Goal: Navigation & Orientation: Find specific page/section

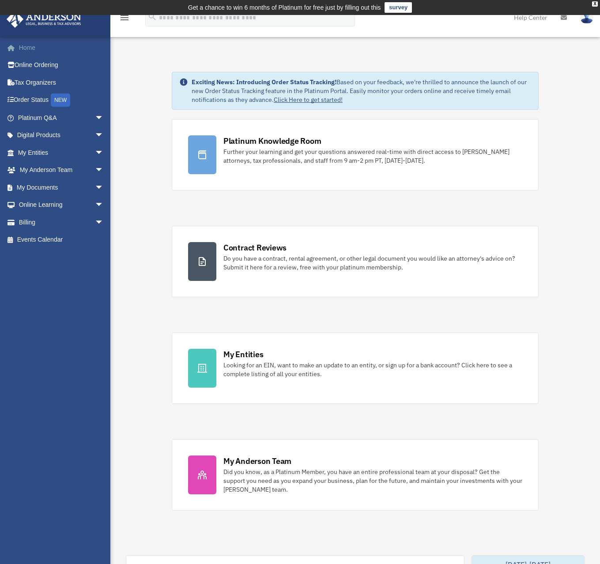
click at [27, 49] on link "Home" at bounding box center [61, 48] width 111 height 18
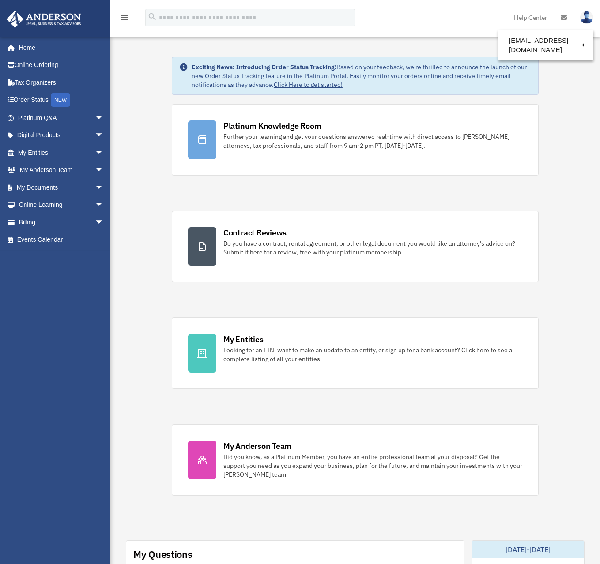
click at [555, 138] on div "Exciting News: Introducing Order Status Tracking! Based on your feedback, we're…" at bounding box center [355, 553] width 503 height 1037
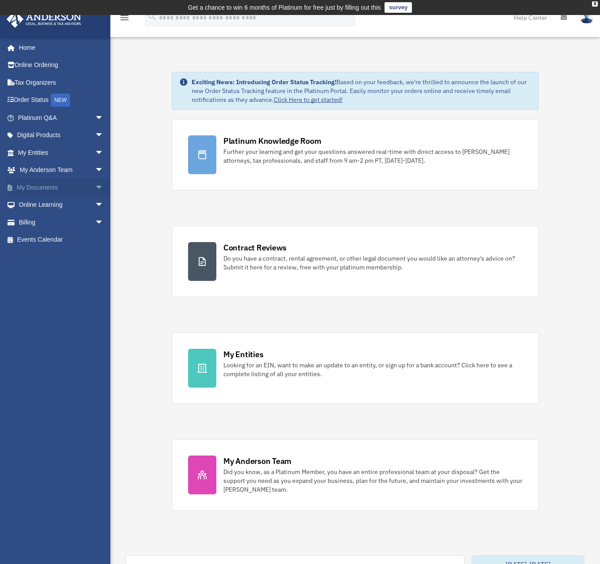
click at [33, 182] on link "My Documents arrow_drop_down" at bounding box center [61, 188] width 111 height 18
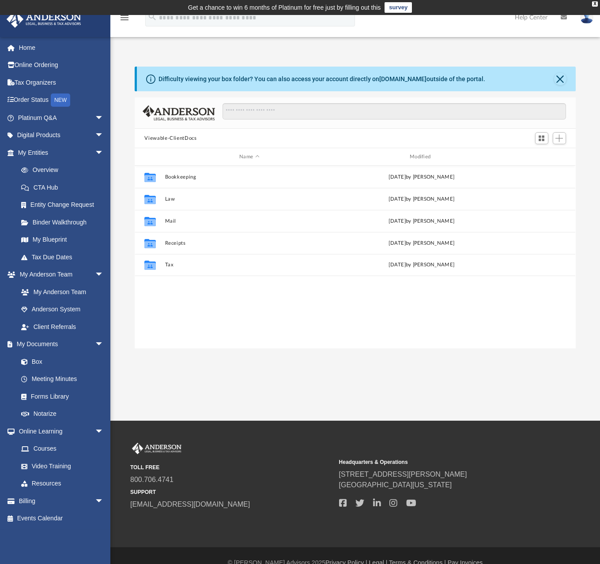
scroll to position [194, 434]
click at [34, 170] on link "Overview" at bounding box center [64, 171] width 105 height 18
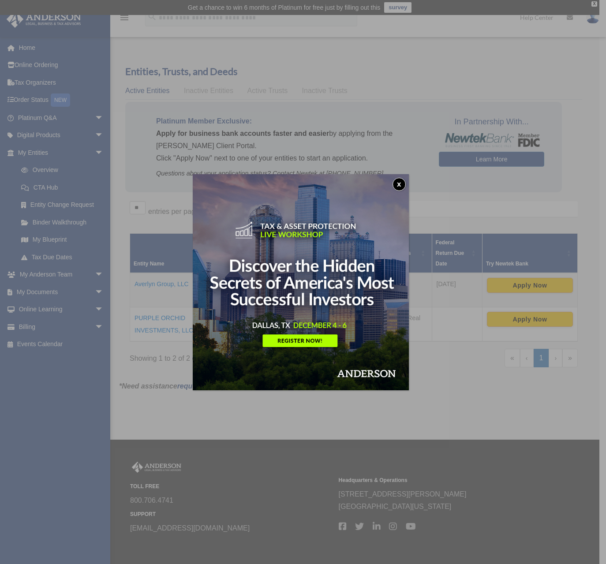
click at [409, 186] on img at bounding box center [301, 282] width 216 height 216
click at [400, 185] on button "x" at bounding box center [399, 184] width 13 height 13
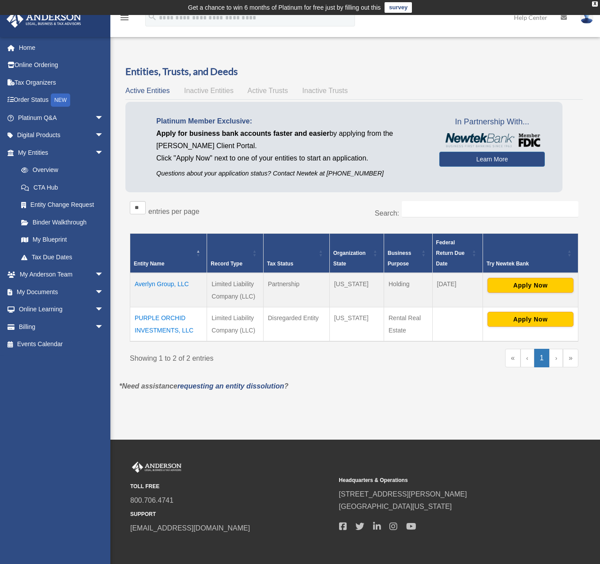
click at [217, 93] on span "Inactive Entities" at bounding box center [208, 91] width 49 height 8
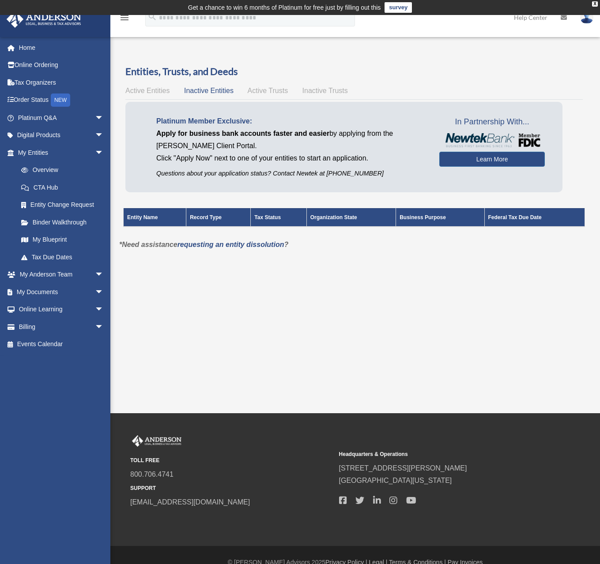
click at [287, 91] on span "Active Trusts" at bounding box center [268, 91] width 41 height 8
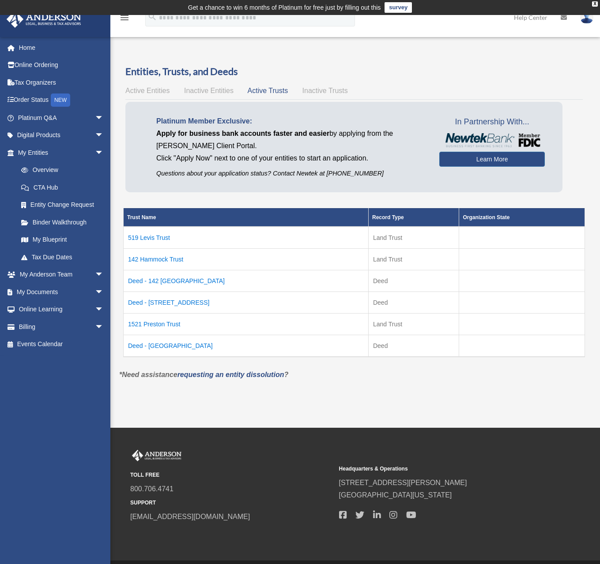
click at [153, 238] on td "519 Levis Trust" at bounding box center [246, 238] width 245 height 22
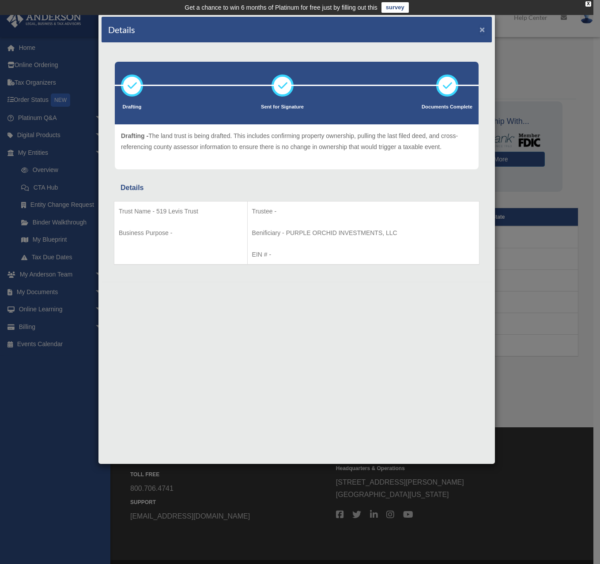
click at [481, 28] on button "×" at bounding box center [482, 29] width 6 height 9
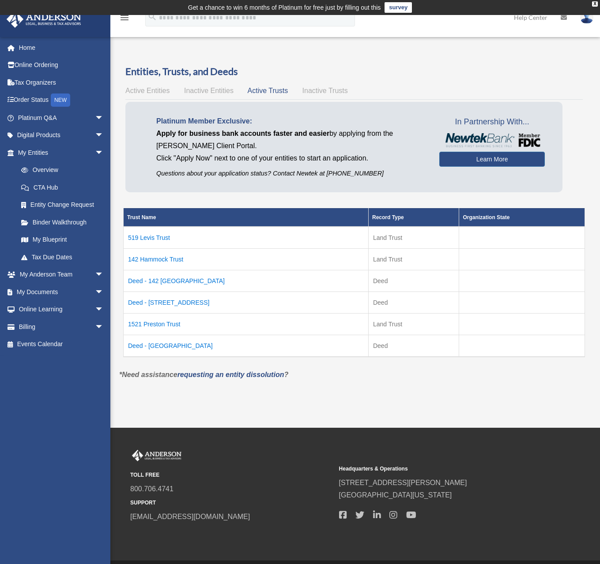
click at [146, 259] on td "142 Hammock Trust" at bounding box center [246, 259] width 245 height 22
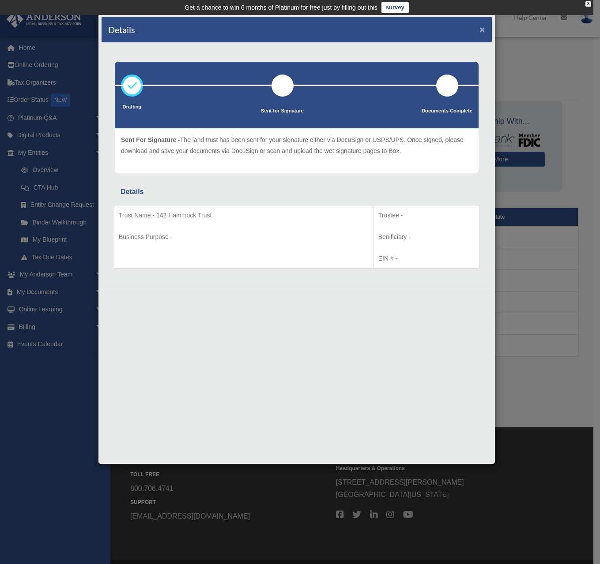
click at [482, 30] on button "×" at bounding box center [482, 29] width 6 height 9
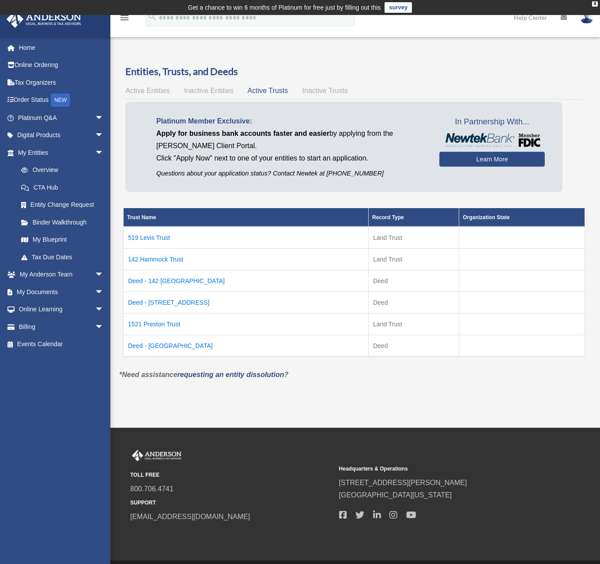
click at [182, 284] on td "Deed - 142 Hammock Preserve Loop" at bounding box center [246, 281] width 245 height 22
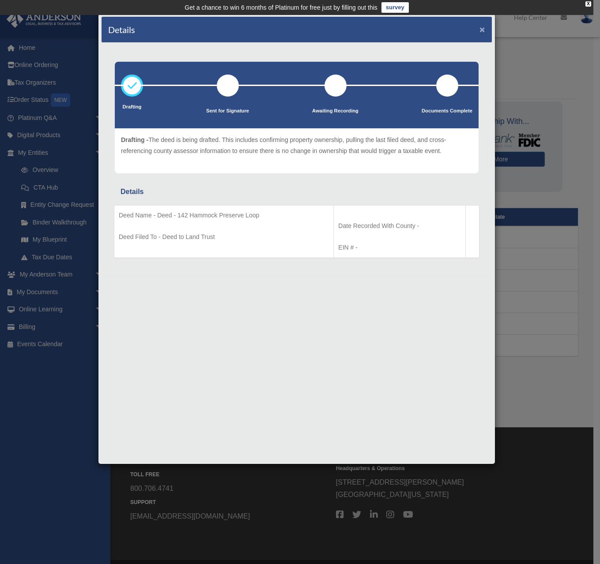
click at [481, 30] on button "×" at bounding box center [482, 29] width 6 height 9
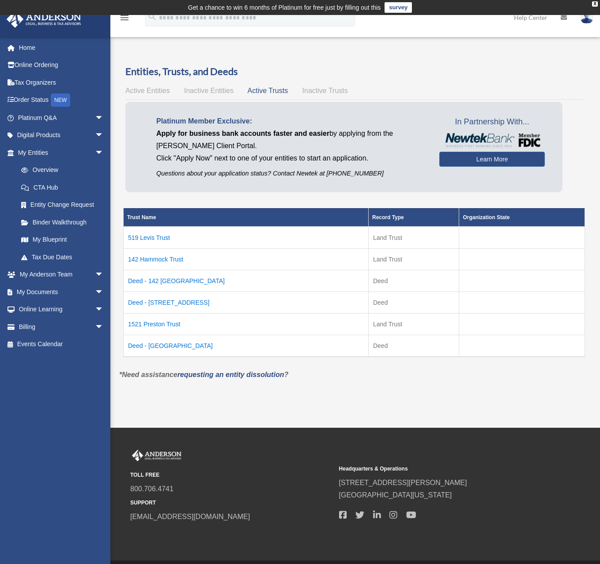
click at [157, 302] on td "Deed - 519 S Levis Ave" at bounding box center [246, 303] width 245 height 22
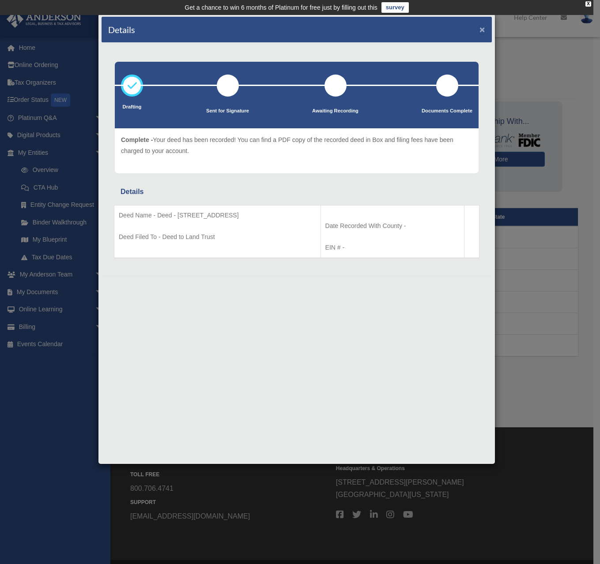
click at [479, 29] on button "×" at bounding box center [482, 29] width 6 height 9
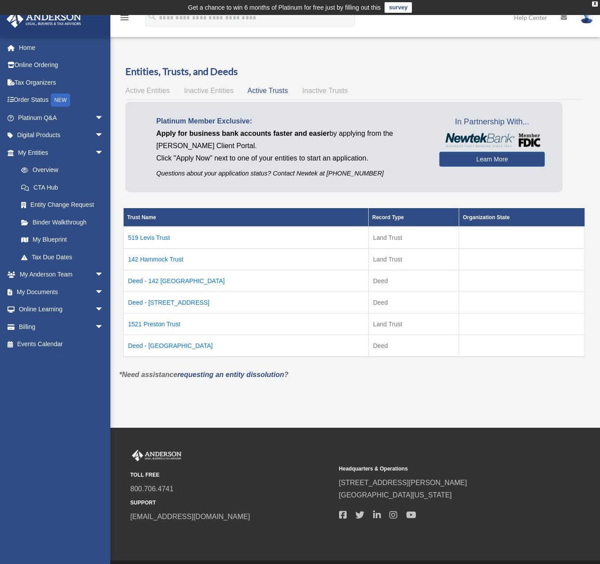
click at [175, 327] on td "1521 Preston Trust" at bounding box center [246, 324] width 245 height 22
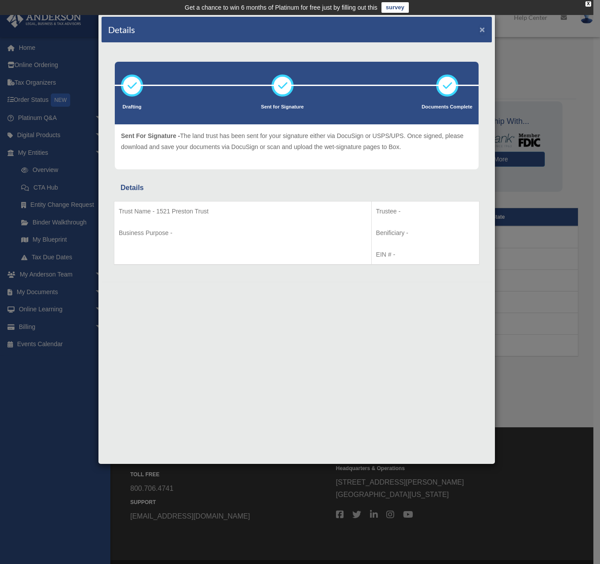
click at [480, 29] on button "×" at bounding box center [482, 29] width 6 height 9
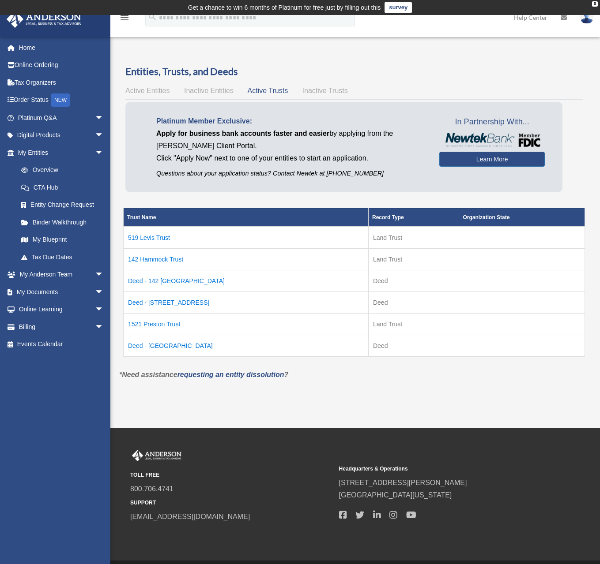
click at [185, 349] on td "Deed - 1521 Preston Street South" at bounding box center [246, 346] width 245 height 22
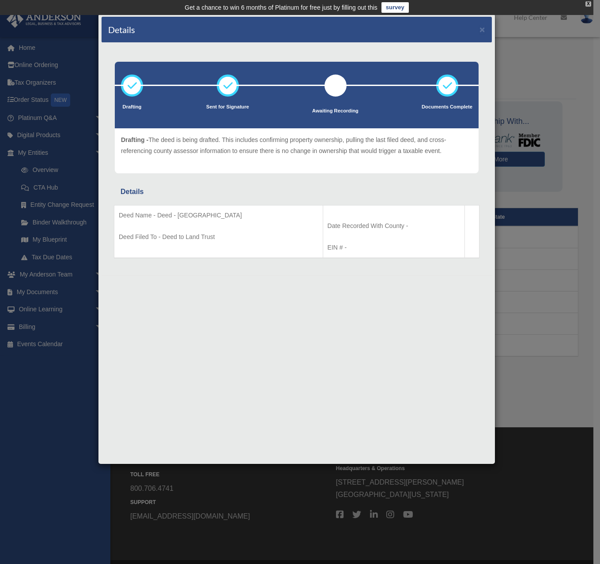
click at [589, 4] on div "X" at bounding box center [588, 3] width 6 height 5
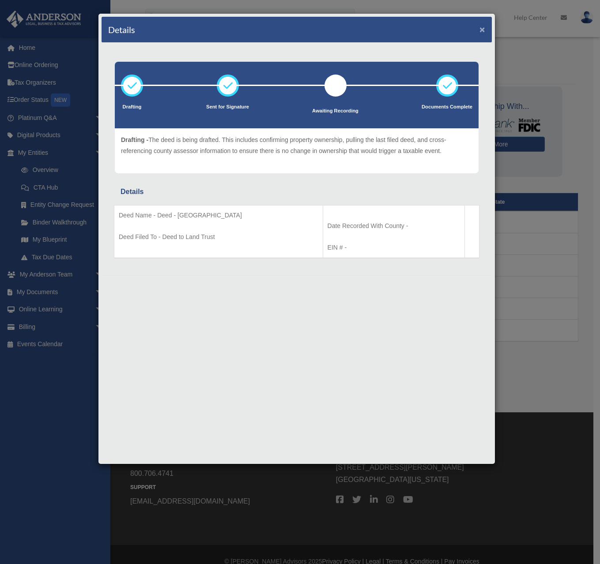
click at [481, 29] on button "×" at bounding box center [482, 29] width 6 height 9
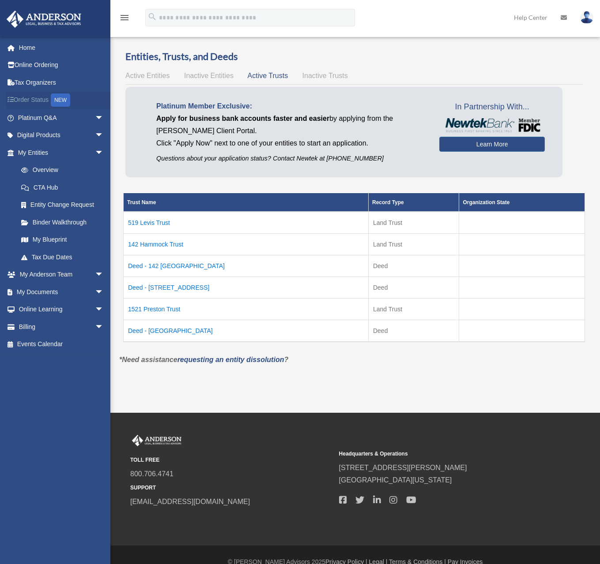
click at [36, 96] on link "Order Status NEW" at bounding box center [61, 100] width 111 height 18
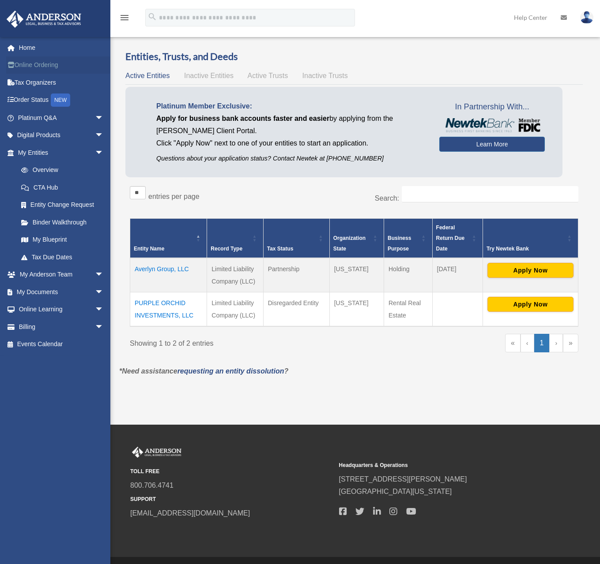
click at [34, 67] on link "Online Ordering" at bounding box center [61, 65] width 111 height 18
click at [95, 117] on span "arrow_drop_down" at bounding box center [104, 118] width 18 height 18
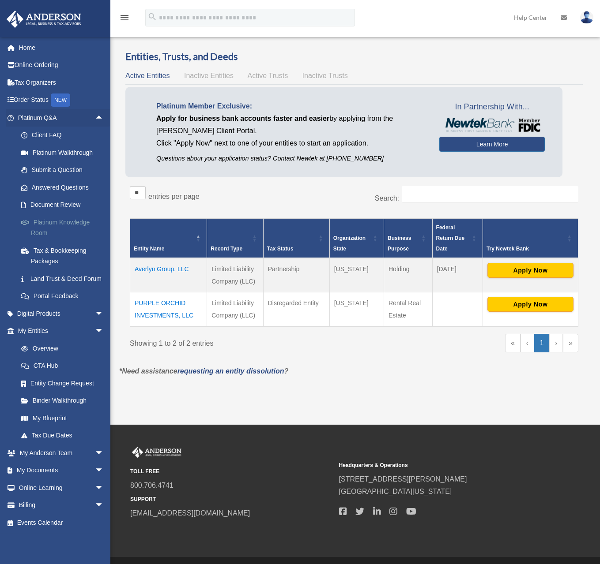
click at [68, 224] on link "Platinum Knowledge Room" at bounding box center [64, 228] width 105 height 28
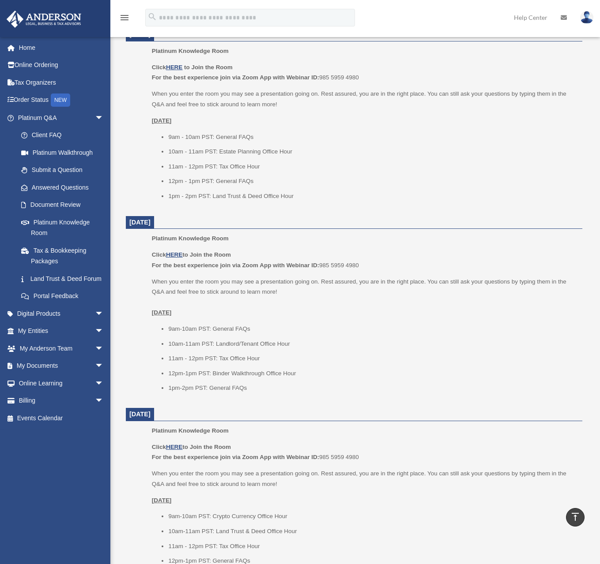
scroll to position [755, 0]
